Goal: Task Accomplishment & Management: Manage account settings

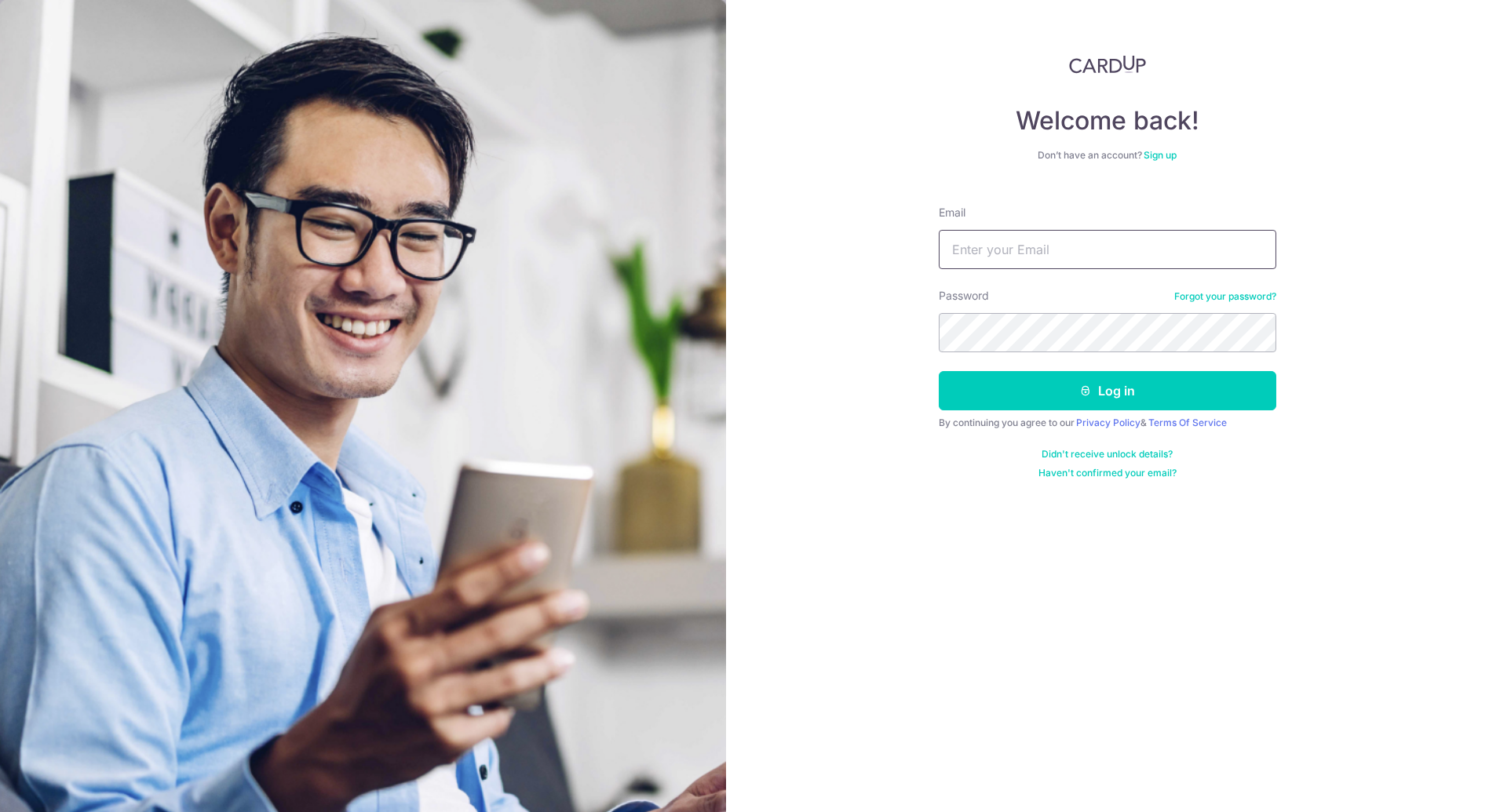
drag, startPoint x: 0, startPoint y: 0, endPoint x: 1014, endPoint y: 242, distance: 1042.5
click at [1014, 242] on input "Email" at bounding box center [1108, 250] width 337 height 40
type input "[PERSON_NAME][EMAIL_ADDRESS][DOMAIN_NAME]"
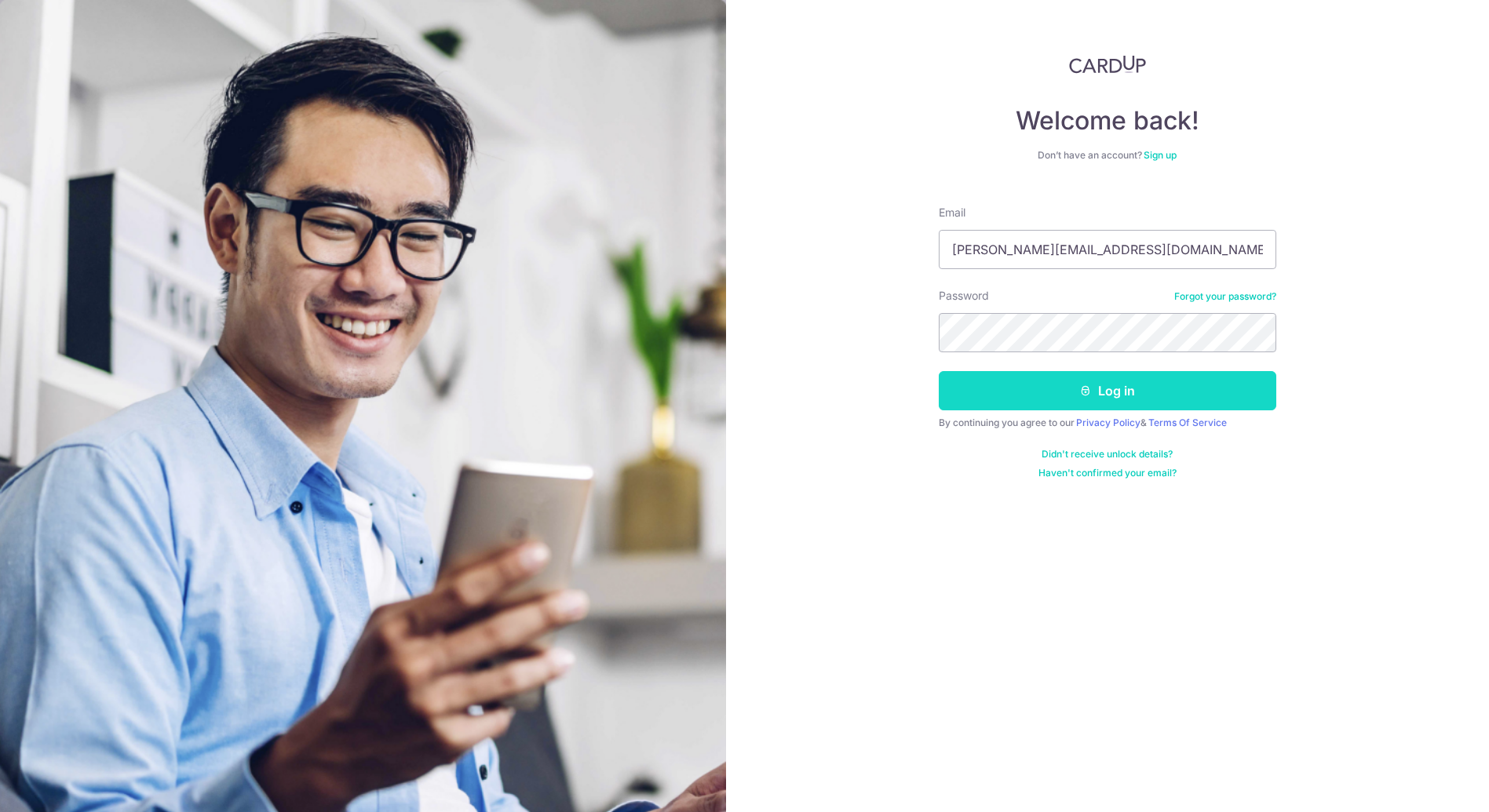
click at [1038, 389] on button "Log in" at bounding box center [1108, 391] width 337 height 40
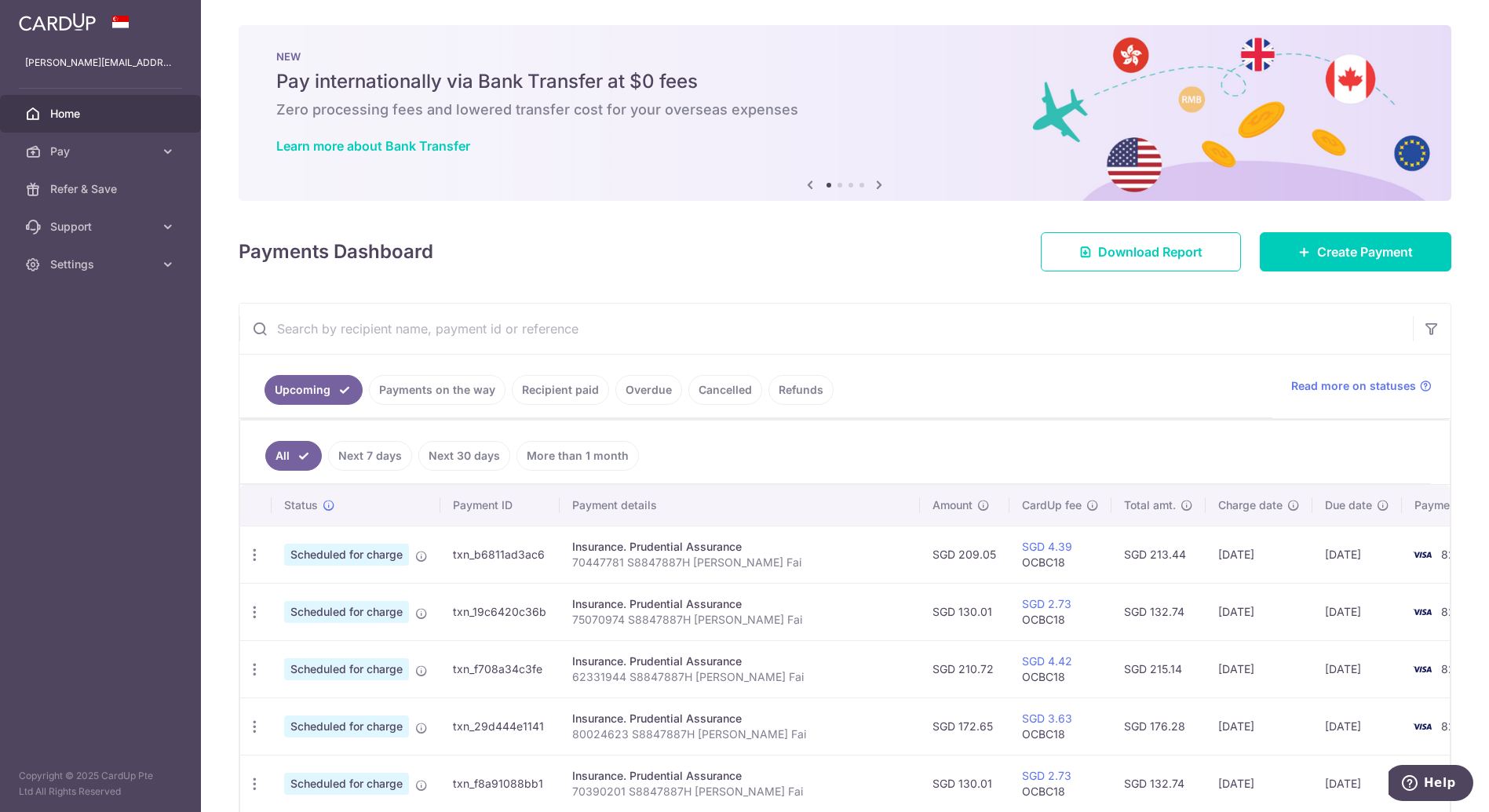
click at [554, 308] on input "text" at bounding box center [826, 329] width 1174 height 50
paste input "80024623"
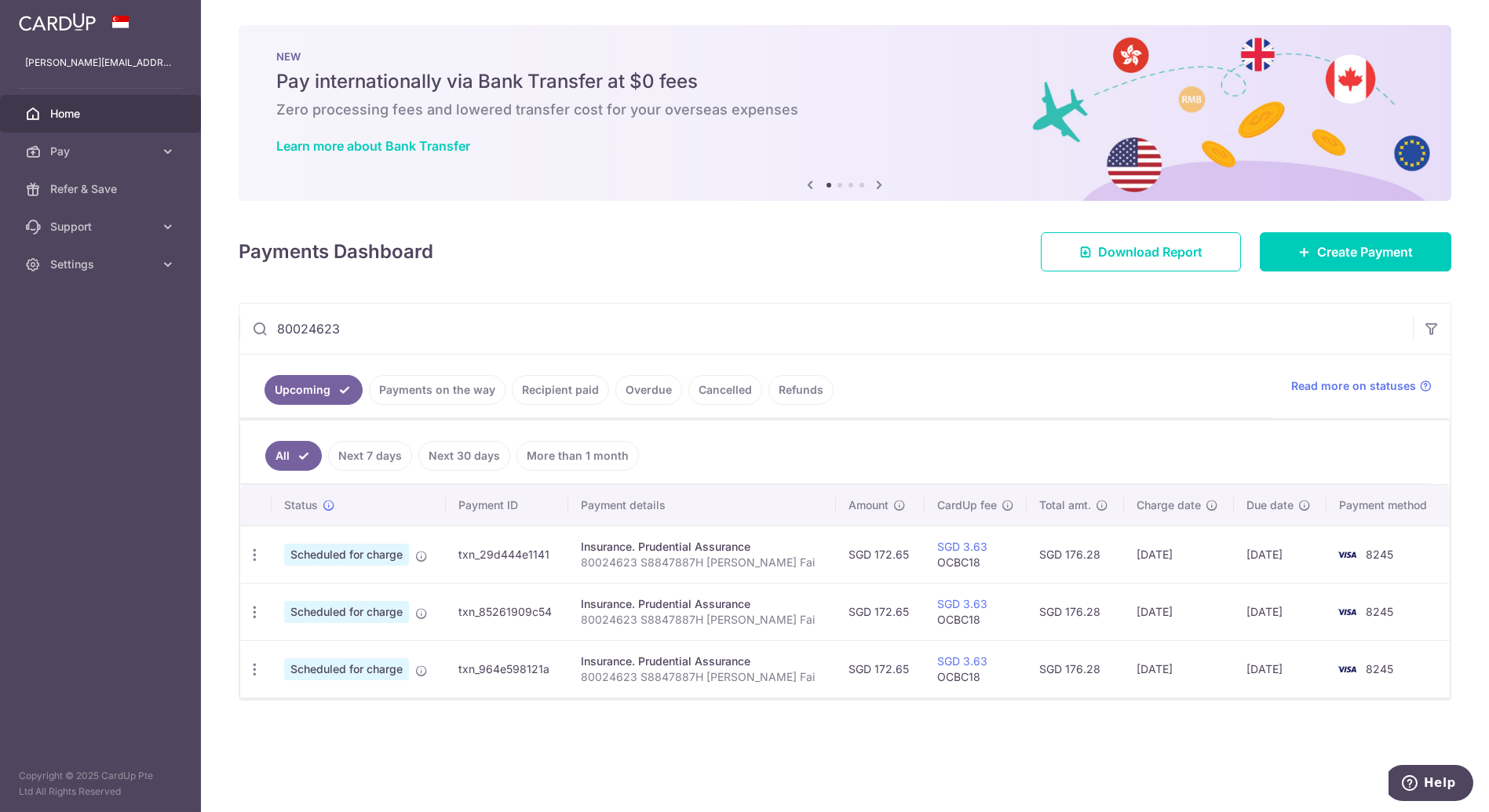
drag, startPoint x: 520, startPoint y: 333, endPoint x: 15, endPoint y: 353, distance: 505.4
click at [15, 353] on main "[PERSON_NAME][EMAIL_ADDRESS][DOMAIN_NAME] Home Pay Payments Recipients Cards Re…" at bounding box center [744, 406] width 1489 height 812
paste input "75332909"
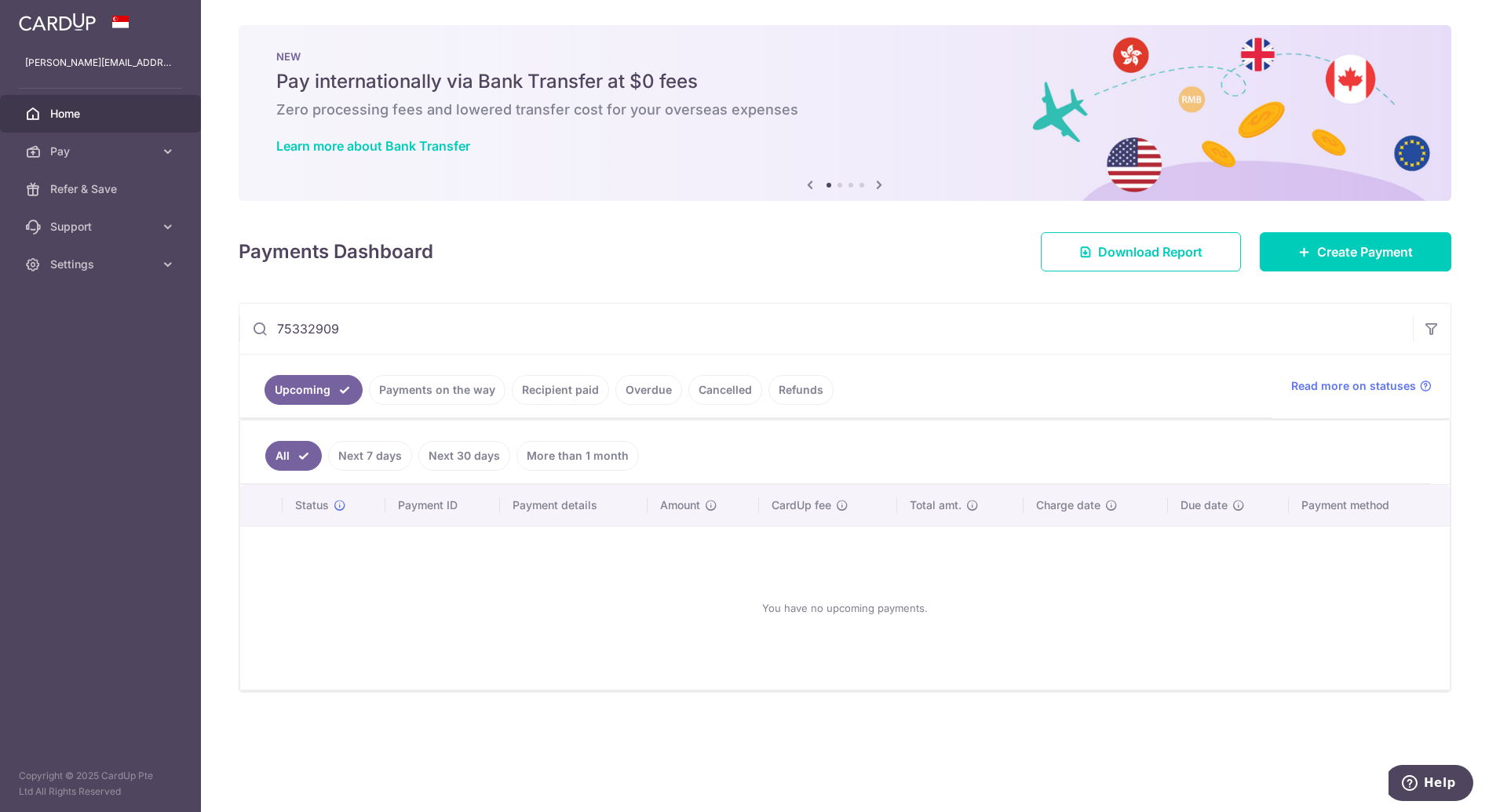
drag, startPoint x: 703, startPoint y: 317, endPoint x: 0, endPoint y: 354, distance: 704.0
click at [0, 354] on main "[PERSON_NAME][EMAIL_ADDRESS][DOMAIN_NAME] Home Pay Payments Recipients Cards Re…" at bounding box center [744, 406] width 1489 height 812
paste input "6585645"
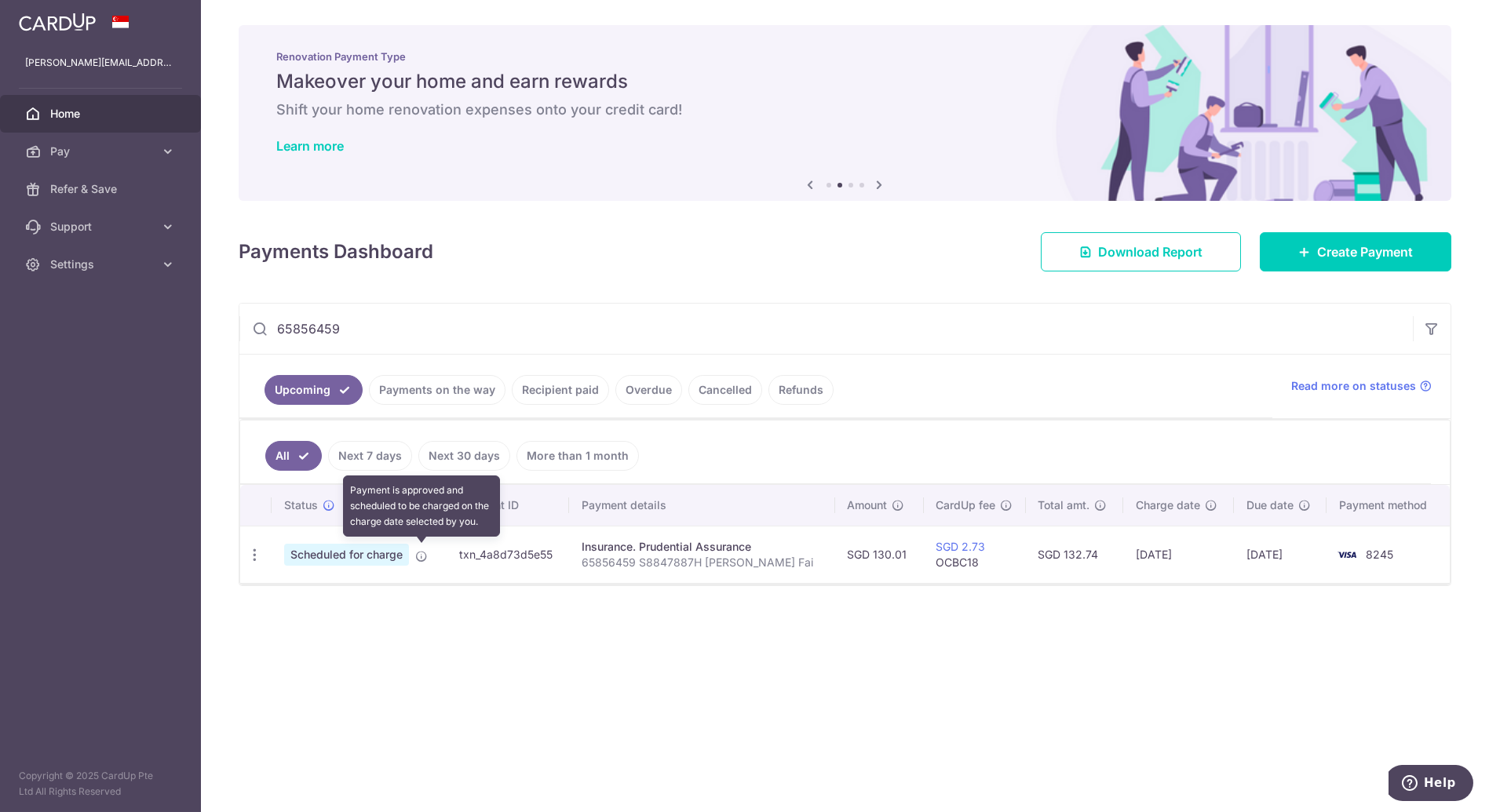
type input "65856459"
click at [420, 556] on icon at bounding box center [422, 557] width 13 height 13
click at [262, 552] on div "Update payment Cancel payment" at bounding box center [255, 555] width 29 height 29
click at [256, 548] on icon "button" at bounding box center [255, 555] width 16 height 16
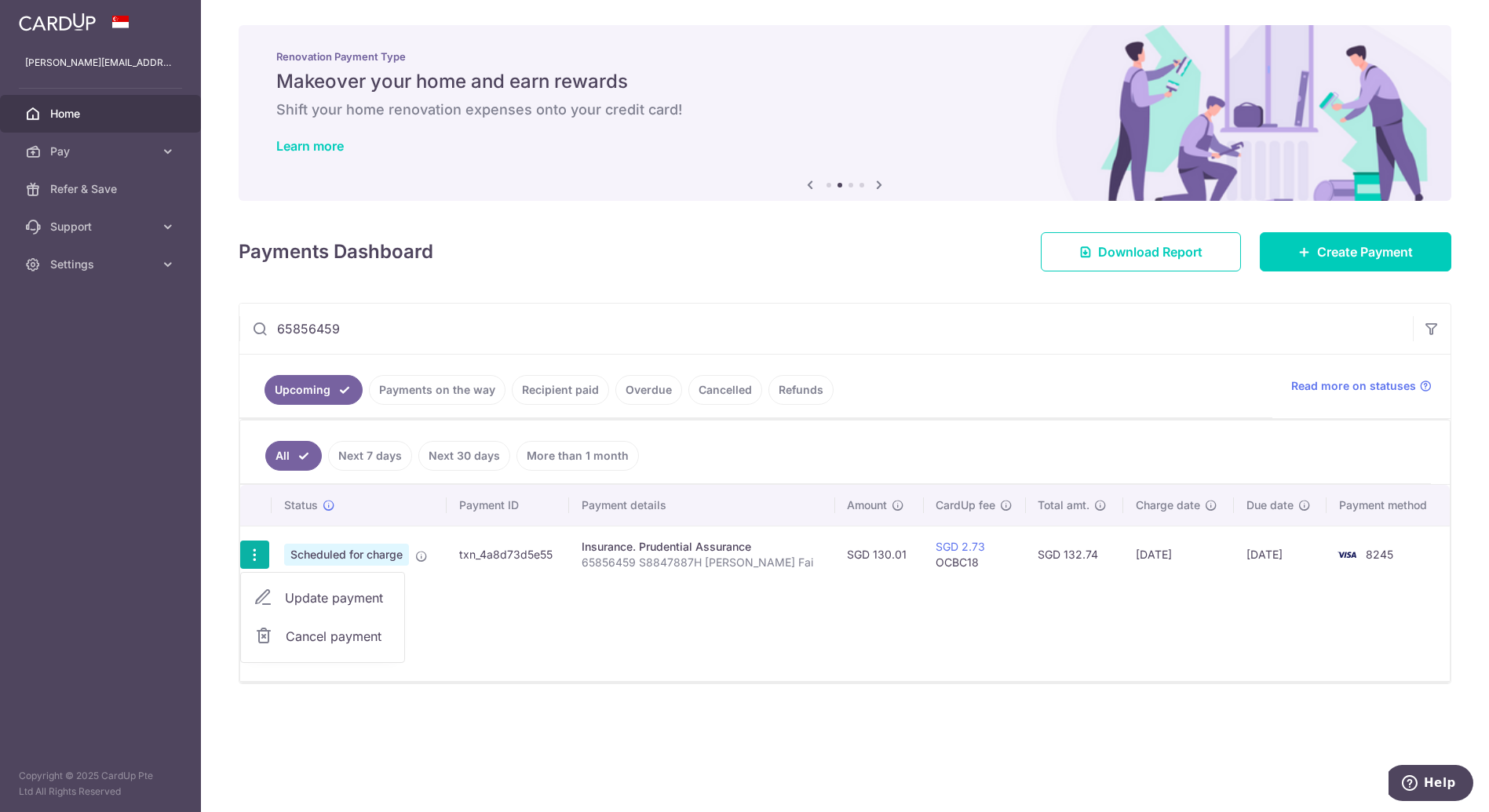
click at [320, 590] on span "Update payment" at bounding box center [338, 597] width 107 height 19
radio input "true"
type input "130.01"
type input "[DATE]"
type input "65856459 S8847887H [PERSON_NAME] Fai"
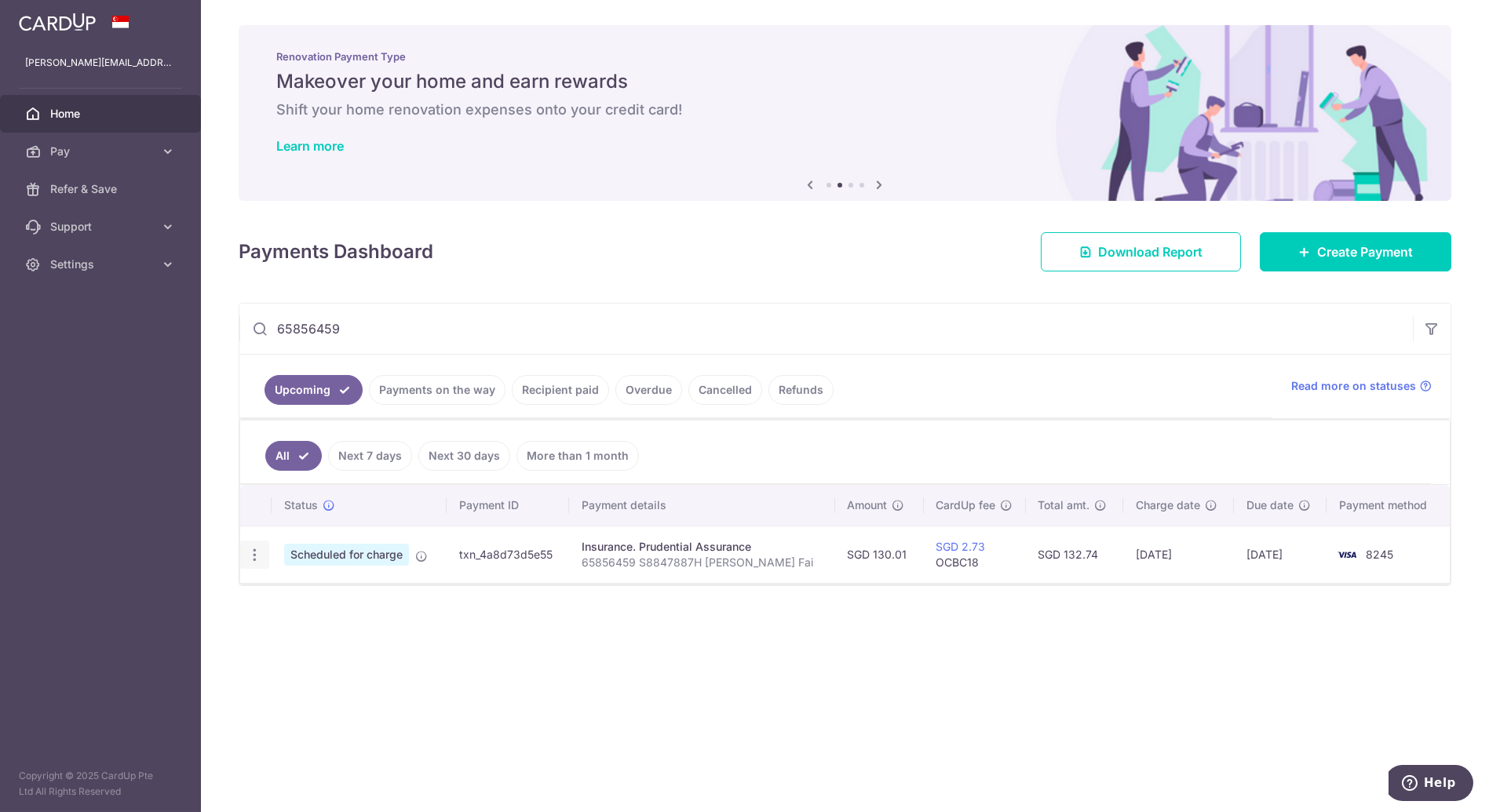
type input "OCBC18"
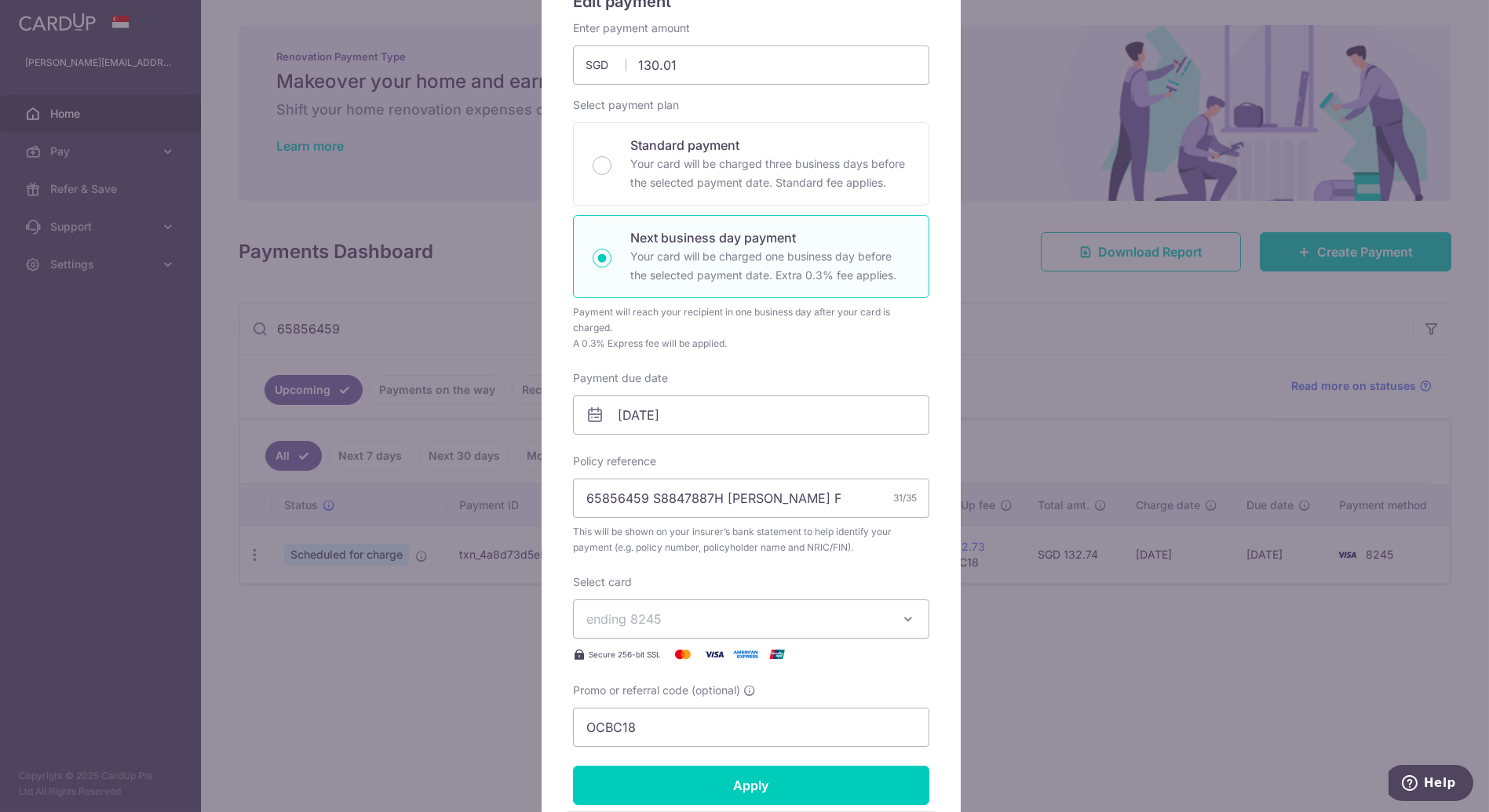
scroll to position [157, 0]
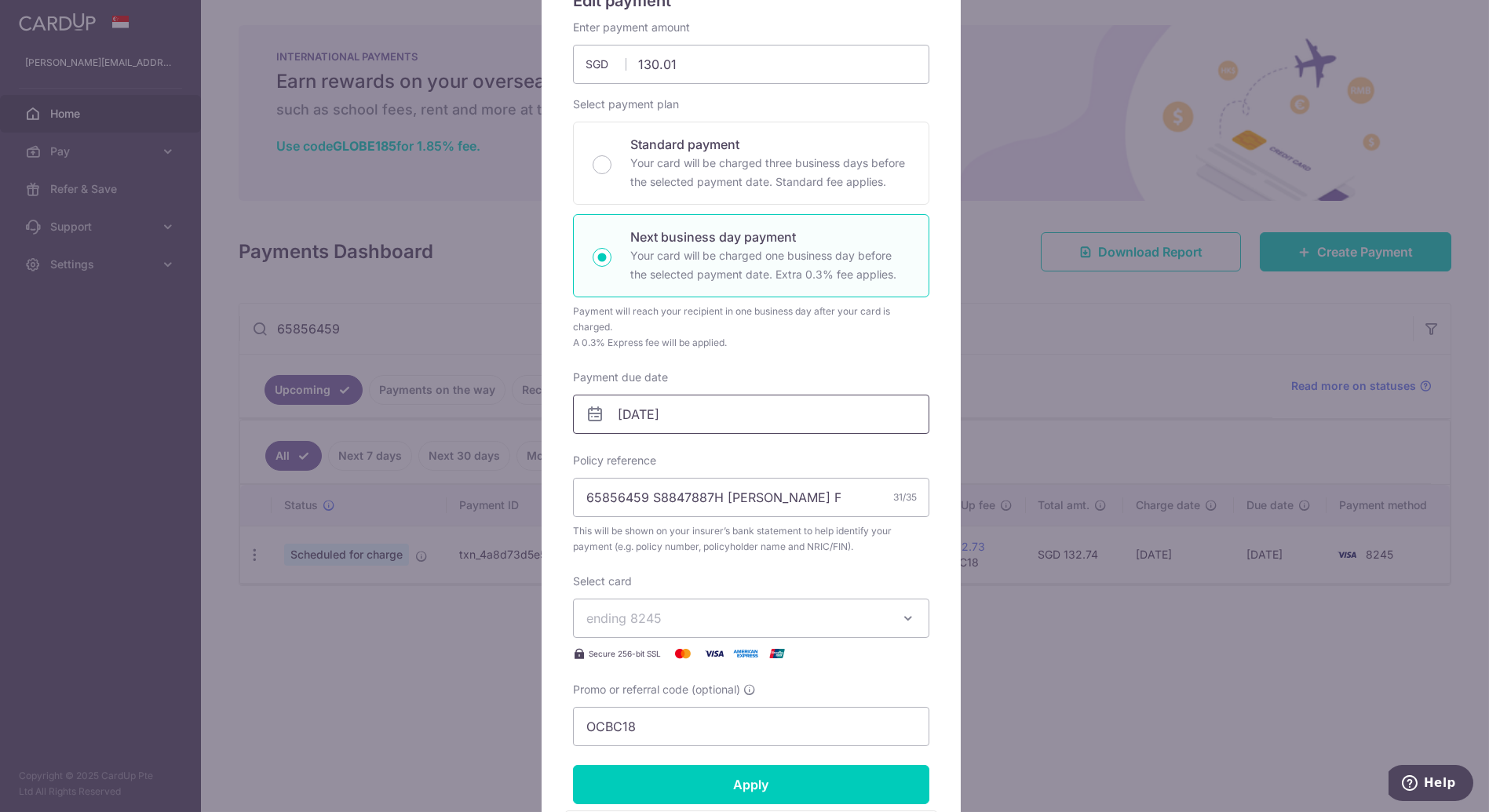
click at [666, 417] on input "[DATE]" at bounding box center [751, 415] width 356 height 40
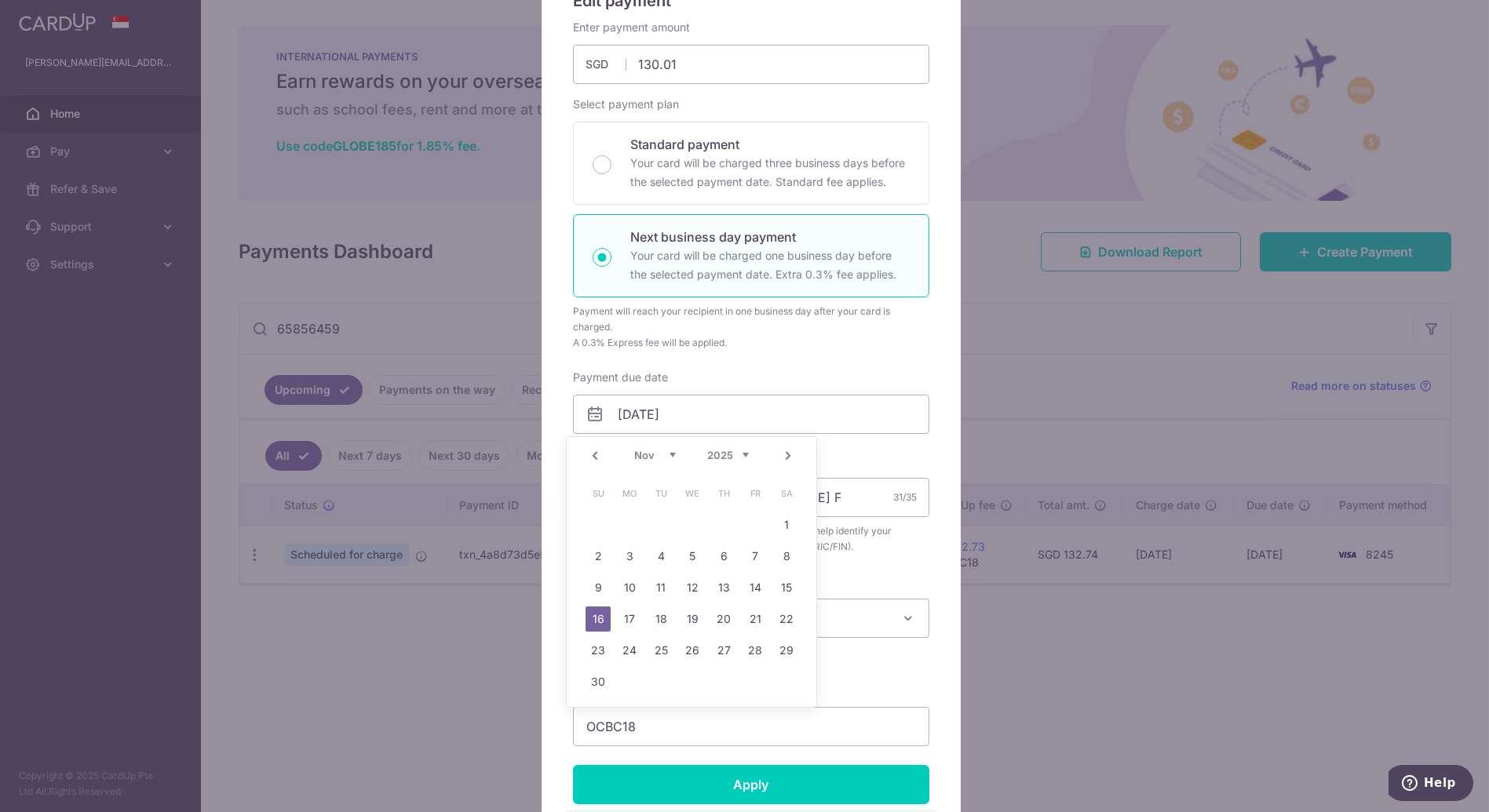
click at [596, 459] on link "Prev" at bounding box center [595, 455] width 19 height 19
click at [695, 590] on link "15" at bounding box center [693, 588] width 25 height 25
type input "[DATE]"
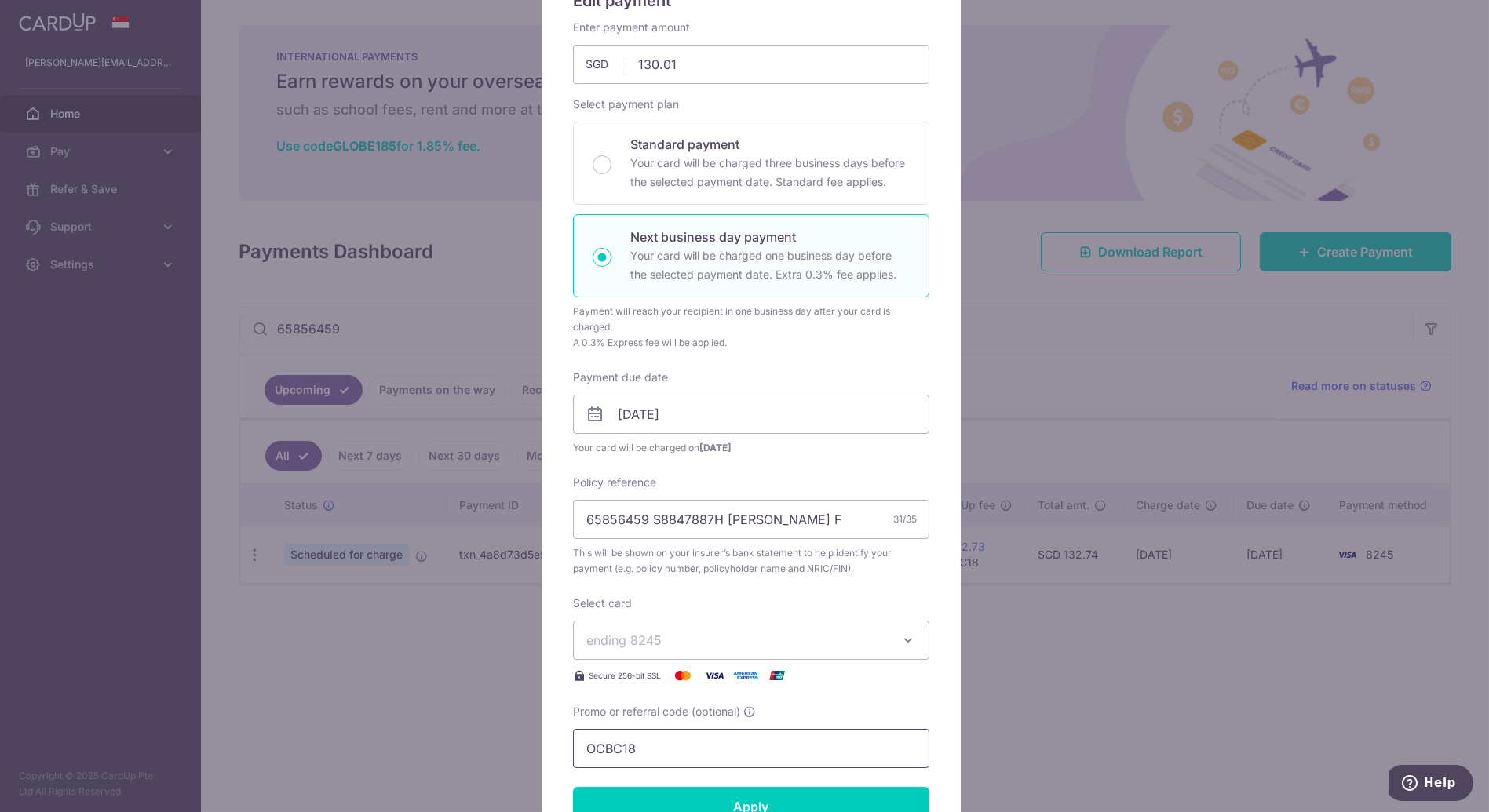
scroll to position [207, 0]
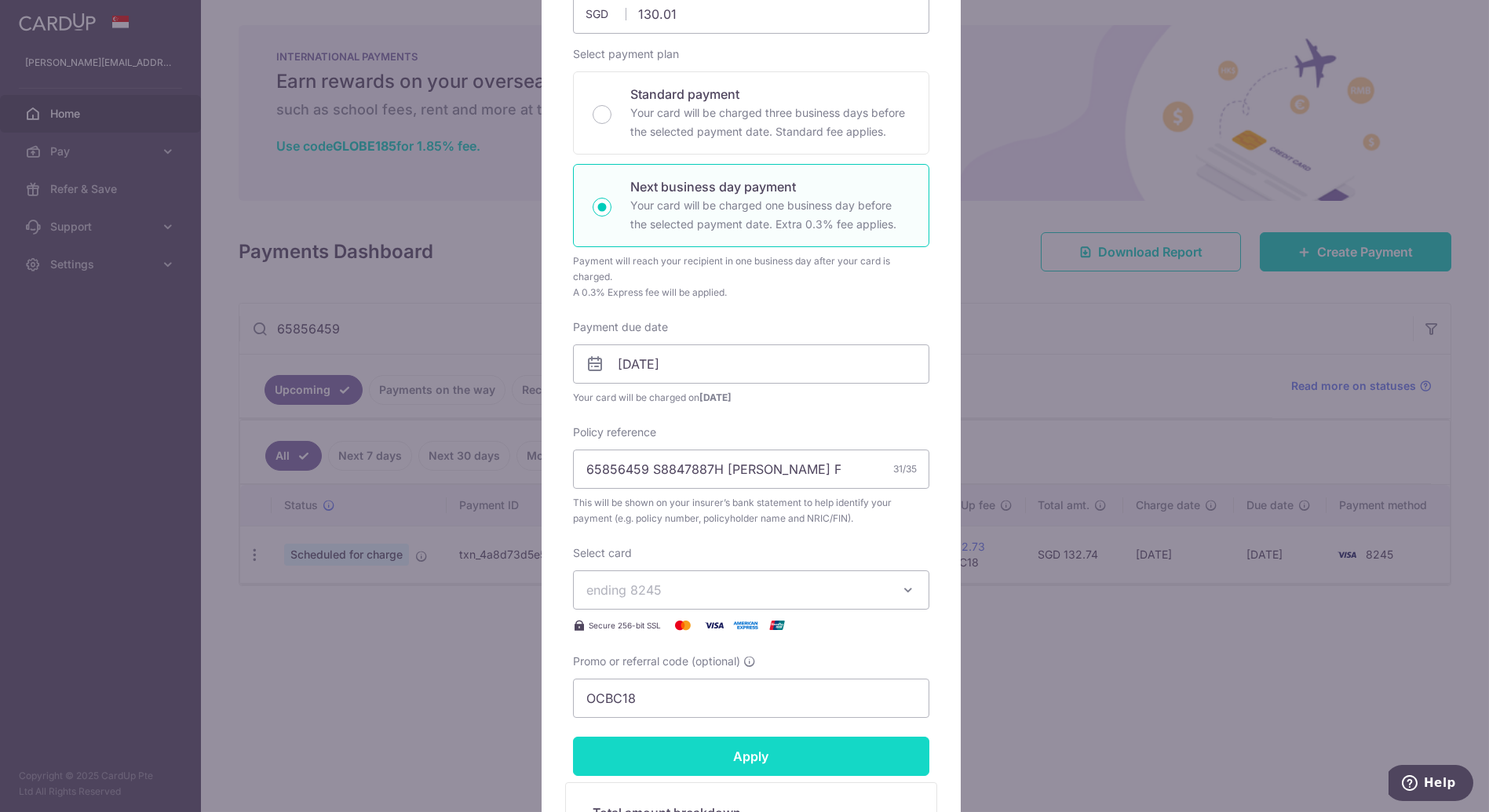
click at [720, 763] on input "Apply" at bounding box center [751, 756] width 356 height 40
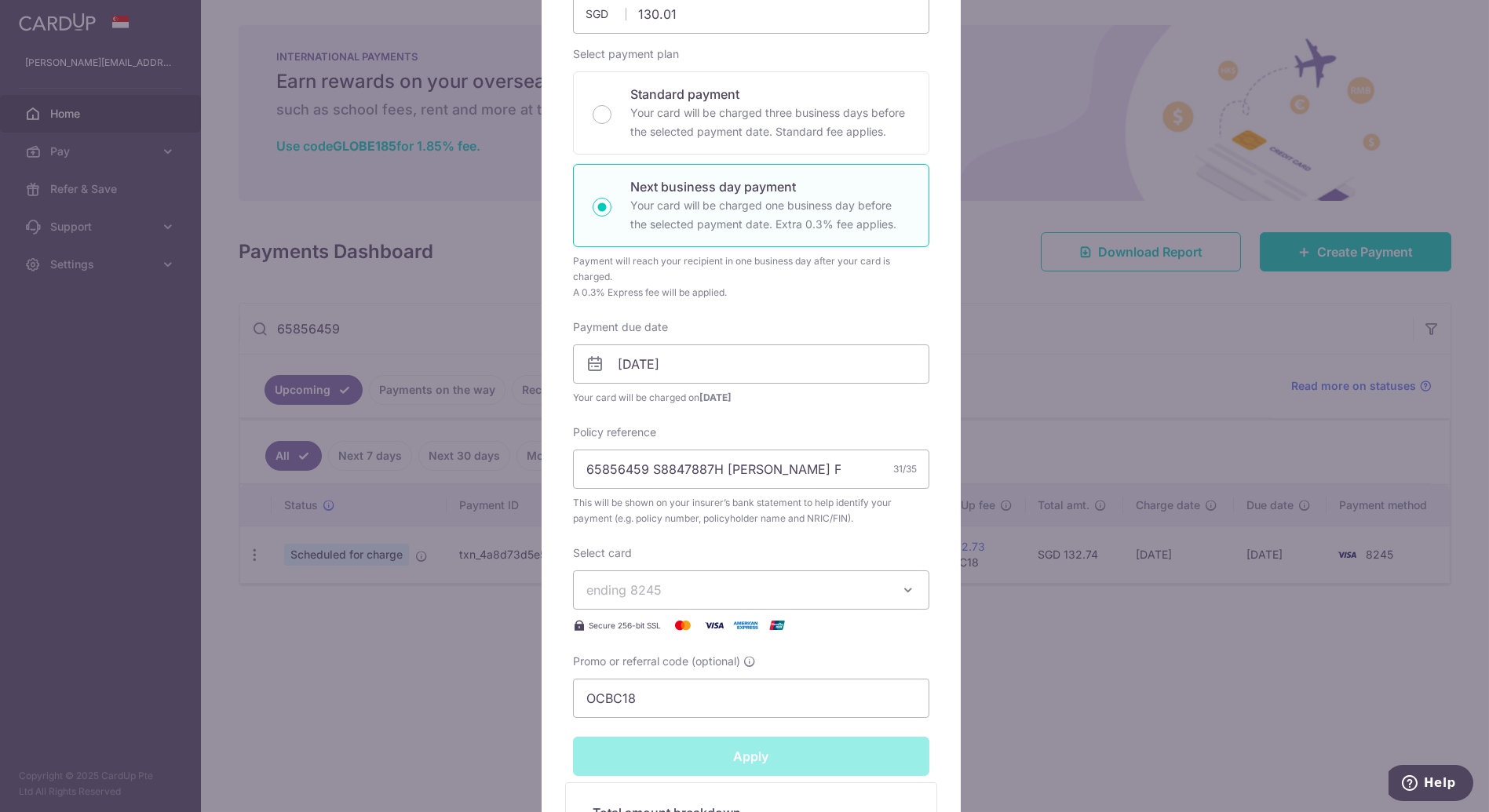
type input "Successfully Applied"
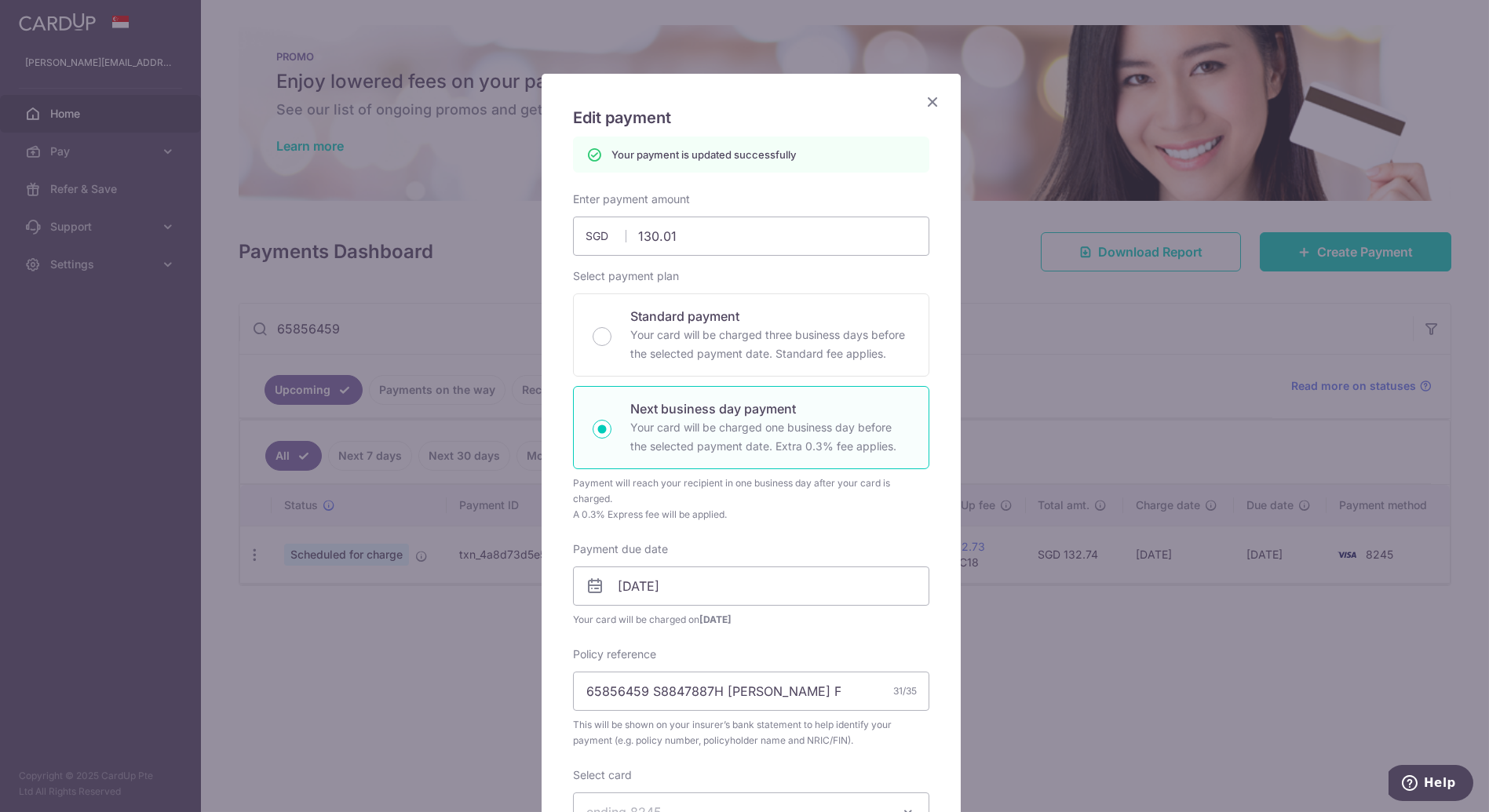
scroll to position [0, 0]
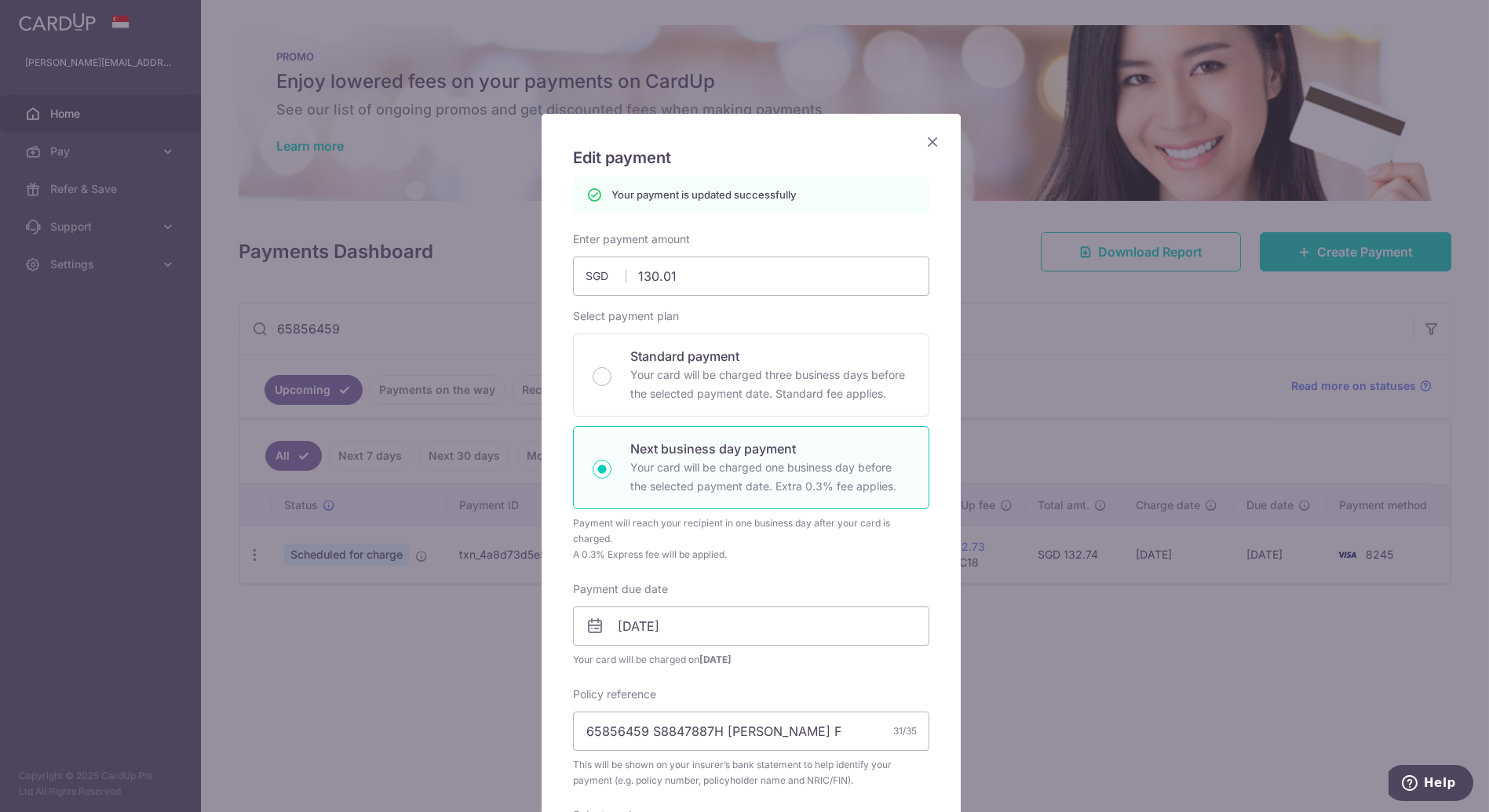
click at [928, 147] on icon "Close" at bounding box center [932, 142] width 19 height 20
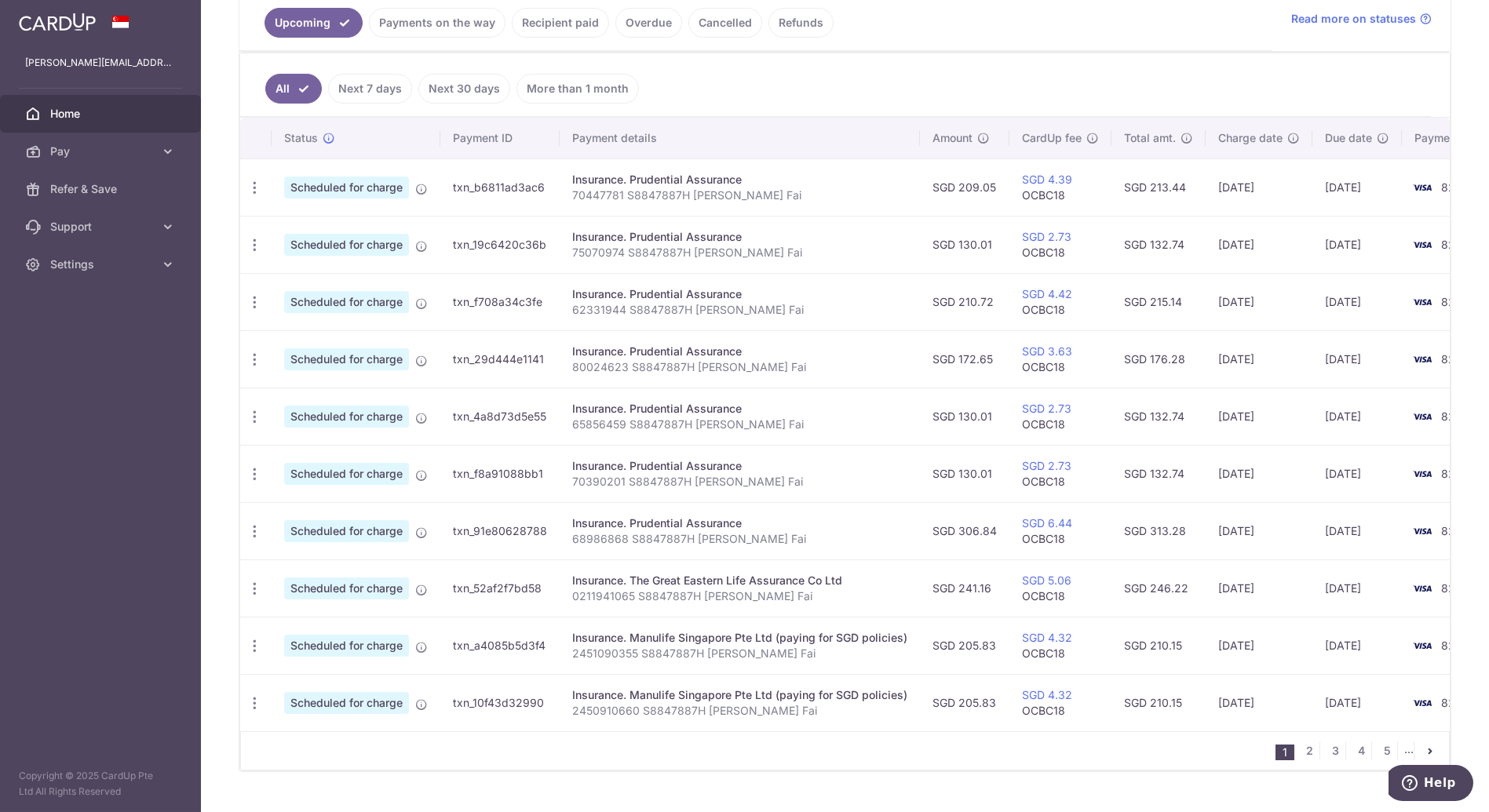
scroll to position [369, 0]
